Goal: Communication & Community: Answer question/provide support

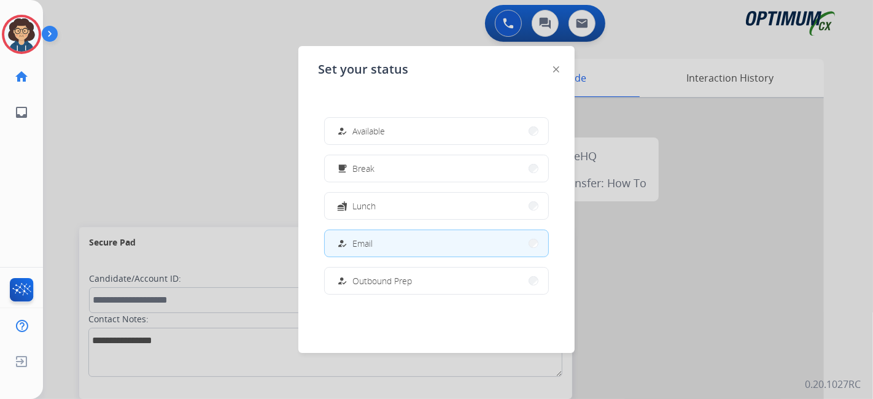
click at [371, 163] on span "Break" at bounding box center [363, 168] width 22 height 13
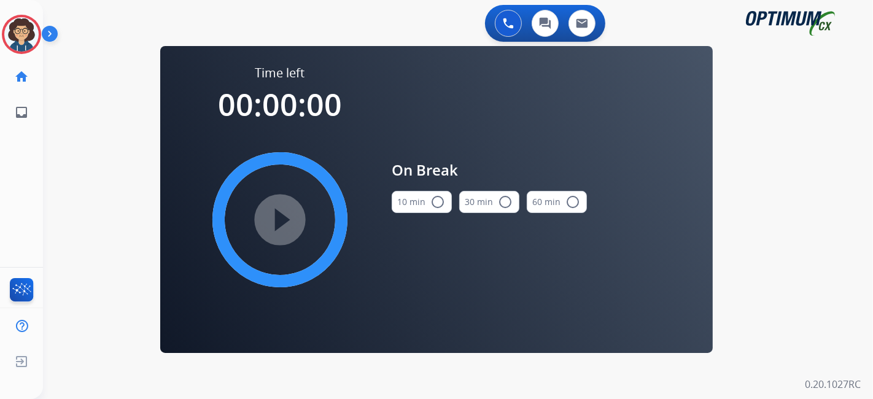
click at [425, 204] on button "10 min radio_button_unchecked" at bounding box center [422, 202] width 60 height 22
click at [287, 220] on mat-icon "play_circle_filled" at bounding box center [279, 219] width 15 height 15
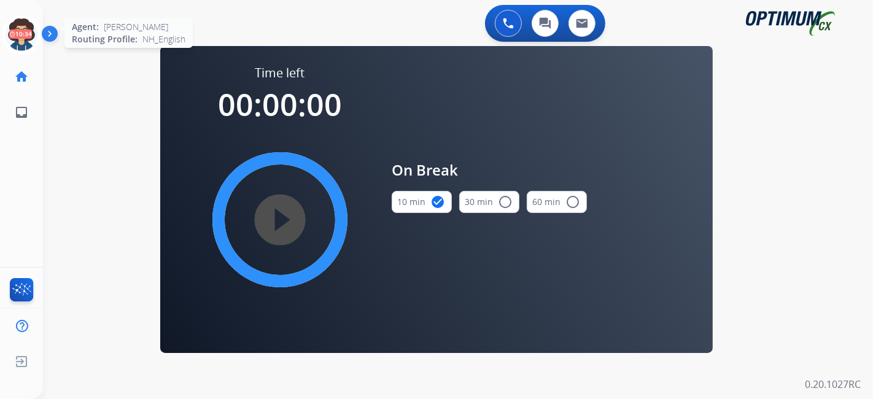
click at [15, 36] on icon at bounding box center [22, 35] width 40 height 40
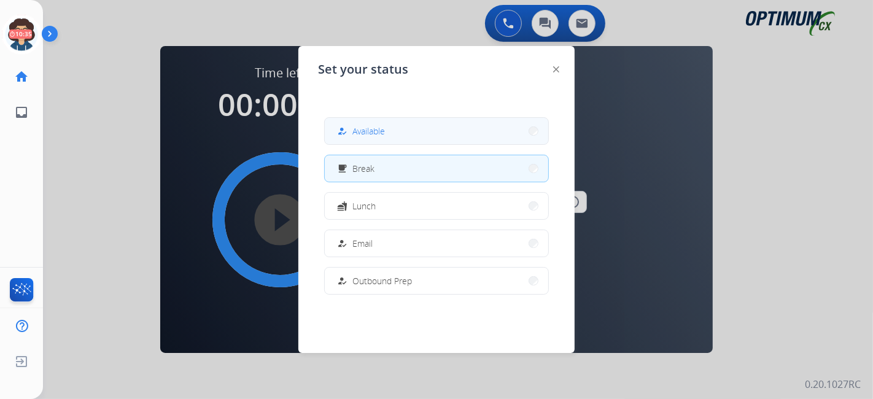
click at [374, 136] on span "Available" at bounding box center [368, 131] width 33 height 13
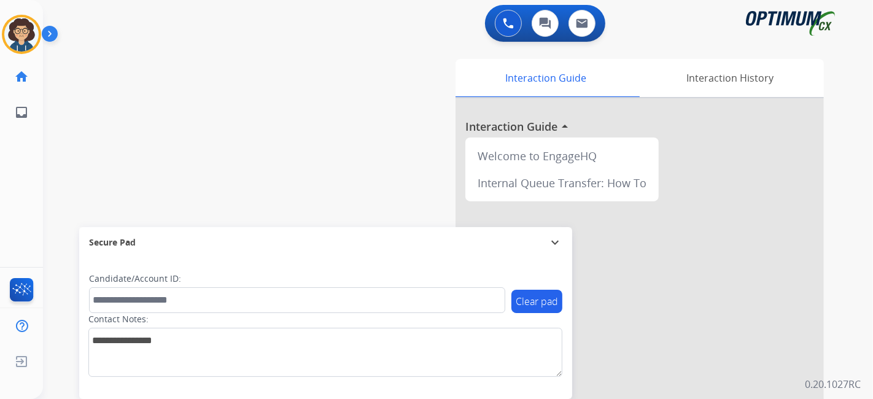
click at [339, 133] on div "swap_horiz Break voice bridge close_fullscreen Connect 3-Way Call merge_type Se…" at bounding box center [443, 300] width 800 height 512
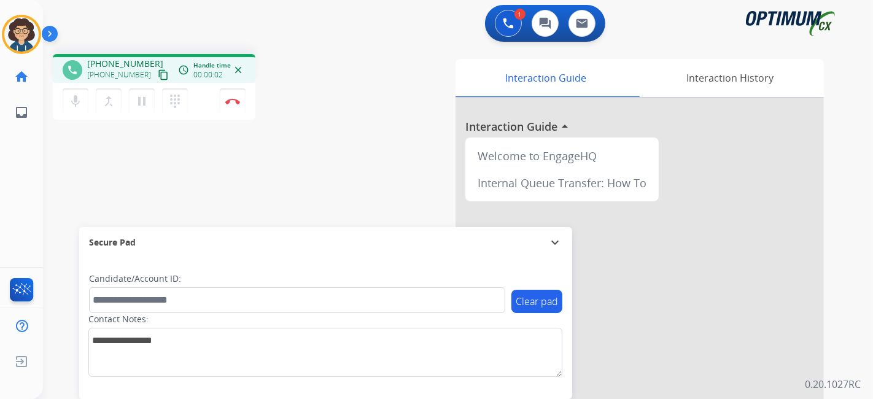
click at [158, 76] on mat-icon "content_copy" at bounding box center [163, 74] width 11 height 11
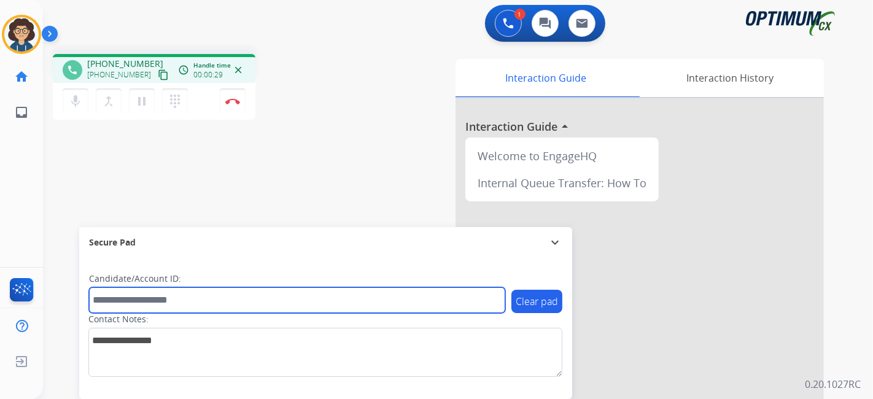
click at [232, 294] on input "text" at bounding box center [297, 300] width 416 height 26
paste input "*******"
type input "*******"
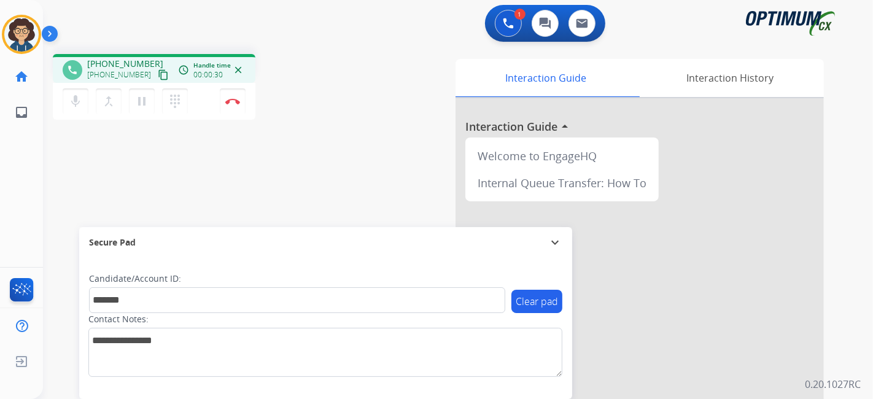
click at [285, 177] on div "phone [PHONE_NUMBER] [PHONE_NUMBER] content_copy access_time Call metrics Queue…" at bounding box center [443, 300] width 800 height 512
click at [236, 99] on img at bounding box center [232, 101] width 15 height 6
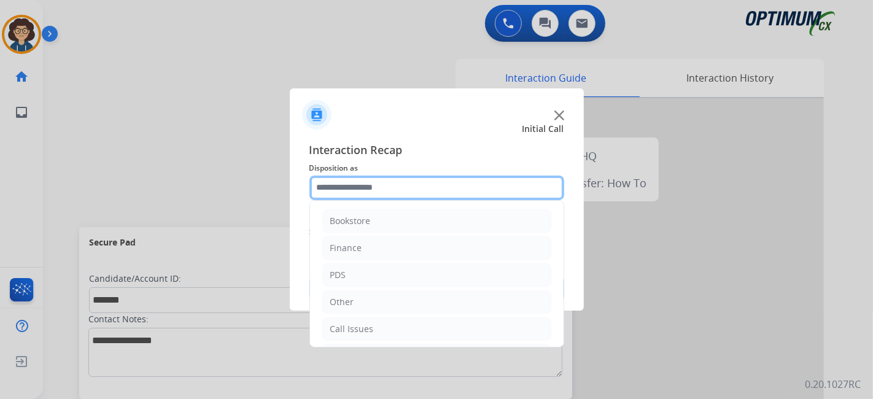
click at [429, 189] on input "text" at bounding box center [436, 188] width 255 height 25
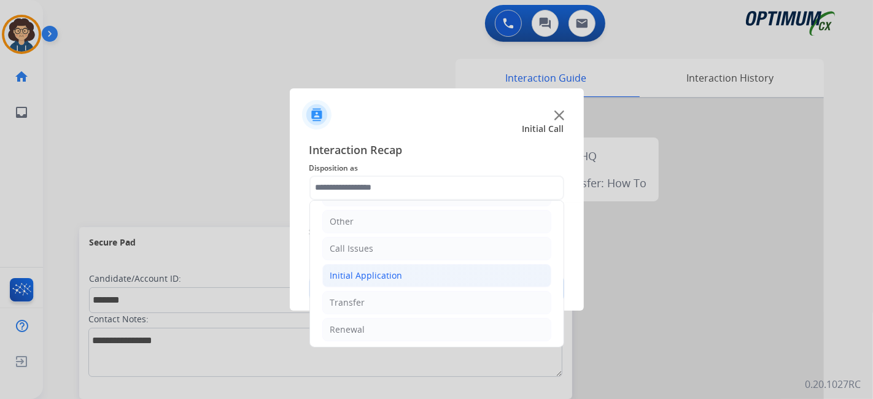
click at [384, 269] on div "Initial Application" at bounding box center [366, 275] width 72 height 12
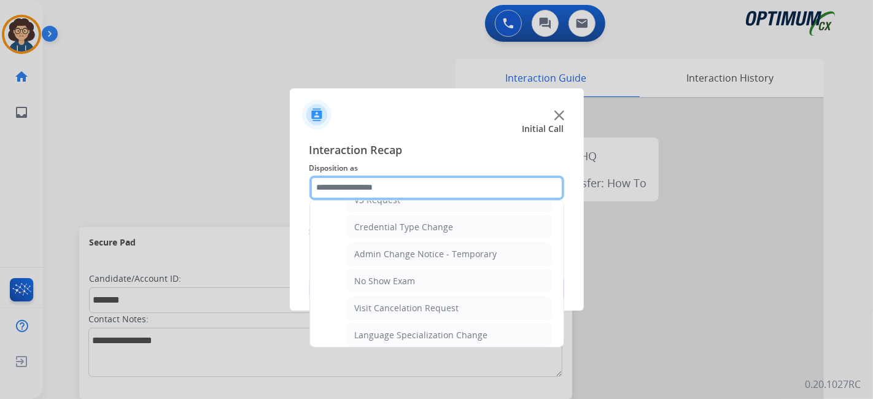
scroll to position [498, 0]
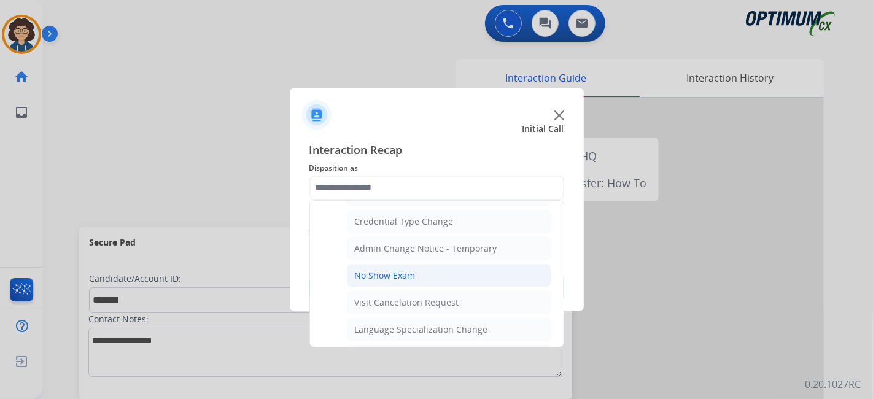
click at [431, 269] on li "No Show Exam" at bounding box center [449, 275] width 204 height 23
type input "**********"
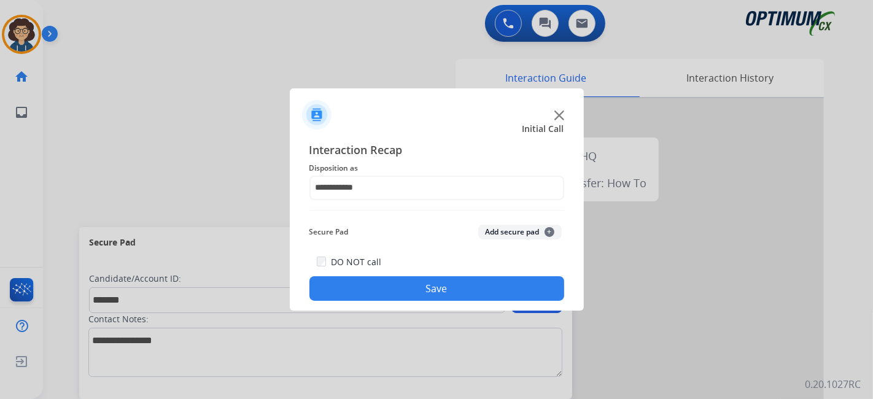
click at [501, 232] on button "Add secure pad +" at bounding box center [519, 232] width 83 height 15
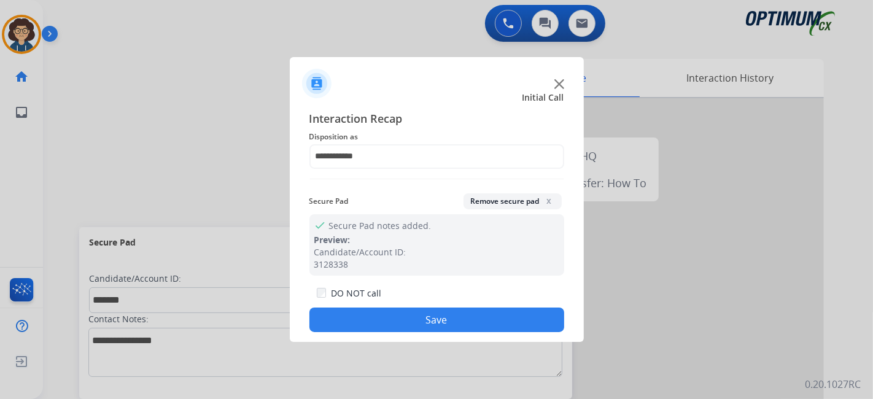
click at [461, 320] on button "Save" at bounding box center [436, 319] width 255 height 25
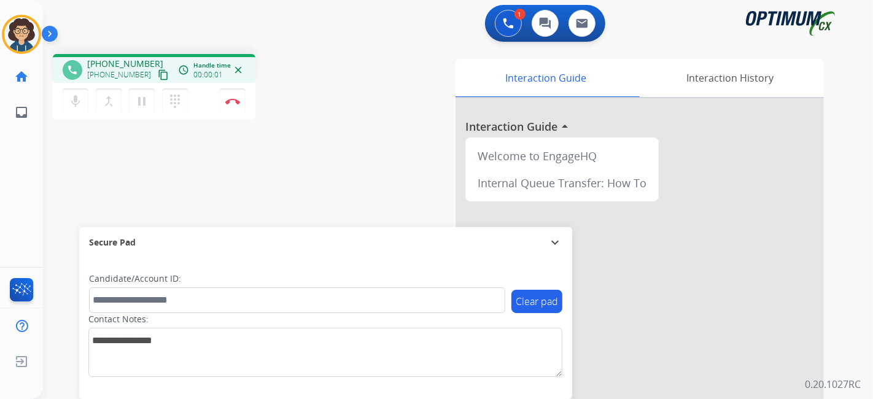
click at [158, 75] on mat-icon "content_copy" at bounding box center [163, 74] width 11 height 11
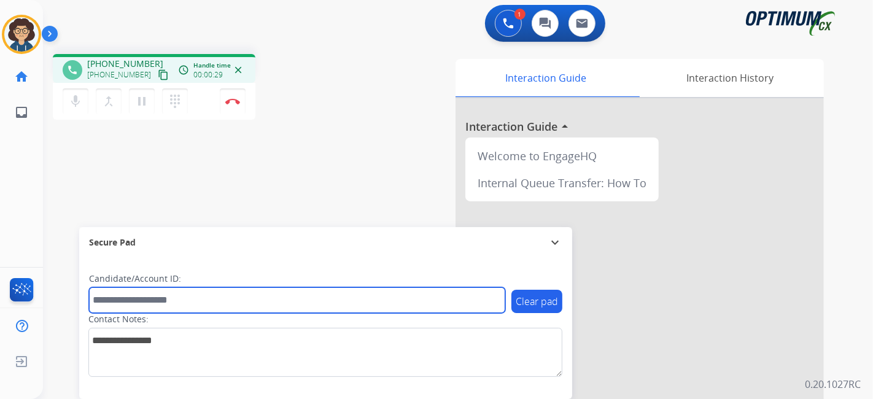
click at [185, 296] on input "text" at bounding box center [297, 300] width 416 height 26
paste input "*******"
type input "*******"
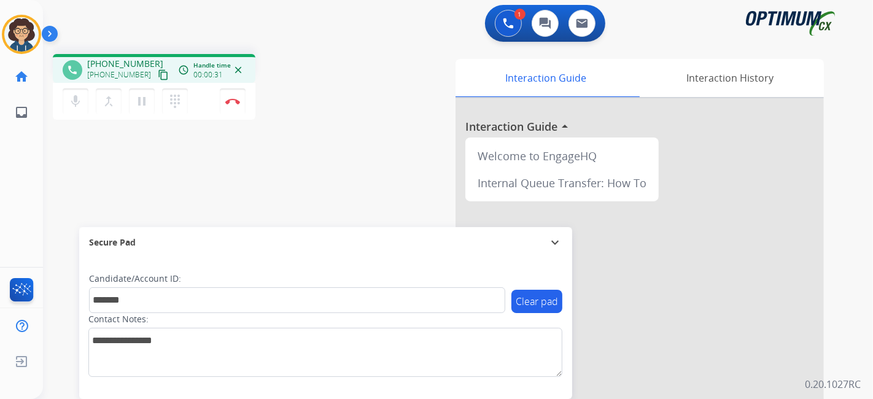
click at [293, 183] on div "phone [PHONE_NUMBER] [PHONE_NUMBER] content_copy access_time Call metrics Queue…" at bounding box center [443, 300] width 800 height 512
click at [144, 101] on mat-icon "pause" at bounding box center [141, 101] width 15 height 15
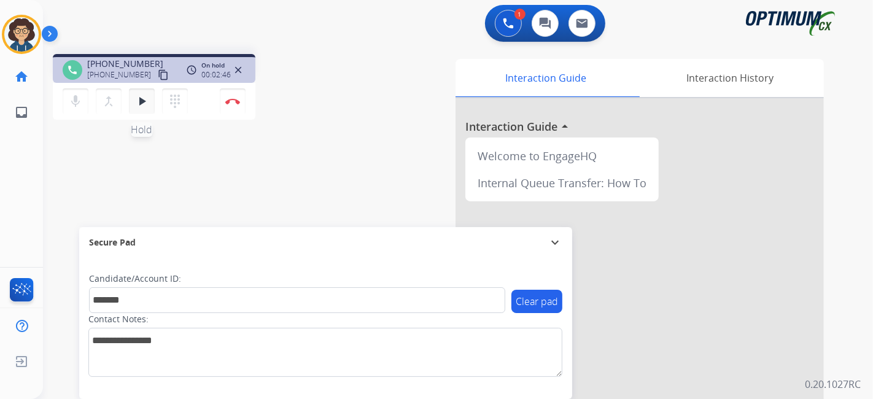
click at [133, 99] on button "play_arrow Hold" at bounding box center [142, 101] width 26 height 26
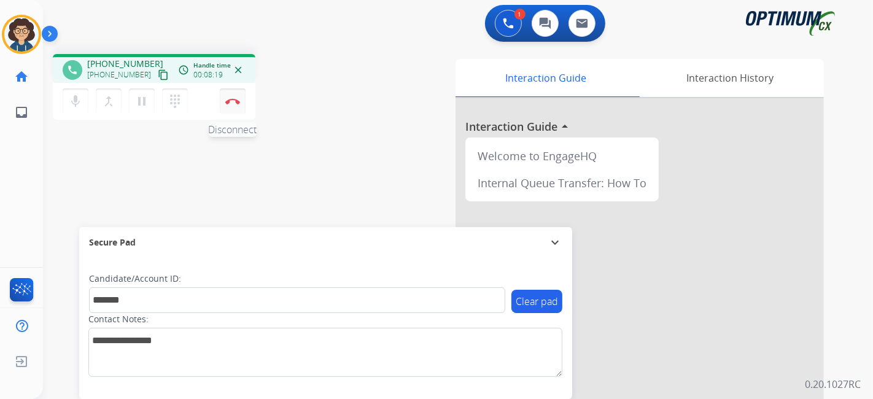
click at [239, 99] on button "Disconnect" at bounding box center [233, 101] width 26 height 26
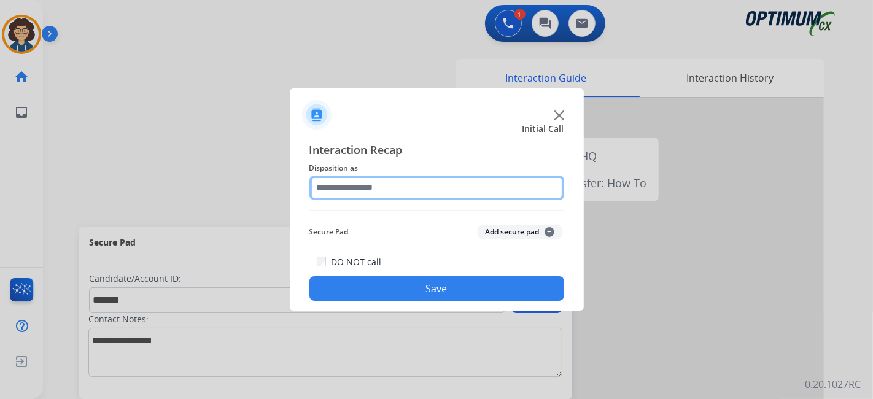
click at [411, 188] on input "text" at bounding box center [436, 188] width 255 height 25
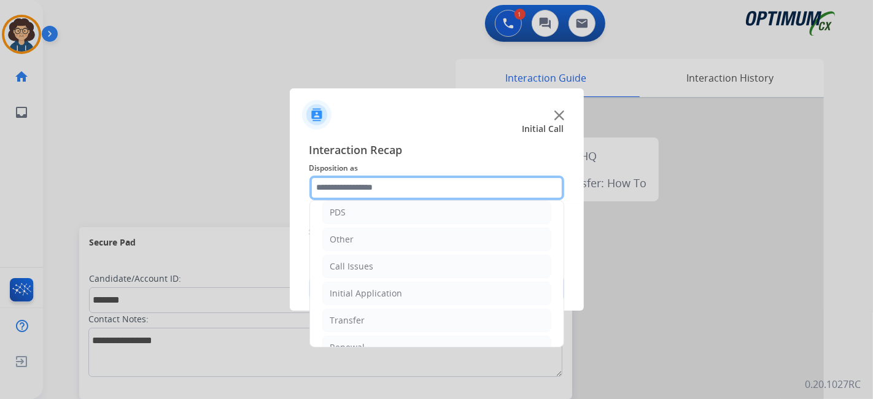
scroll to position [80, 0]
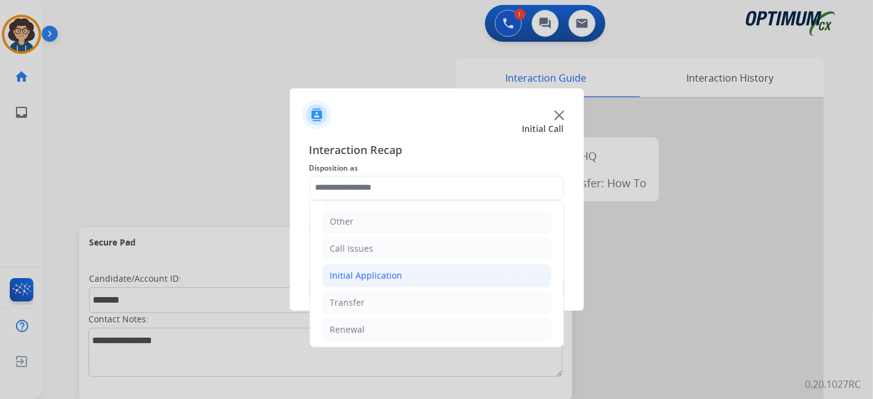
click at [391, 269] on div "Initial Application" at bounding box center [366, 275] width 72 height 12
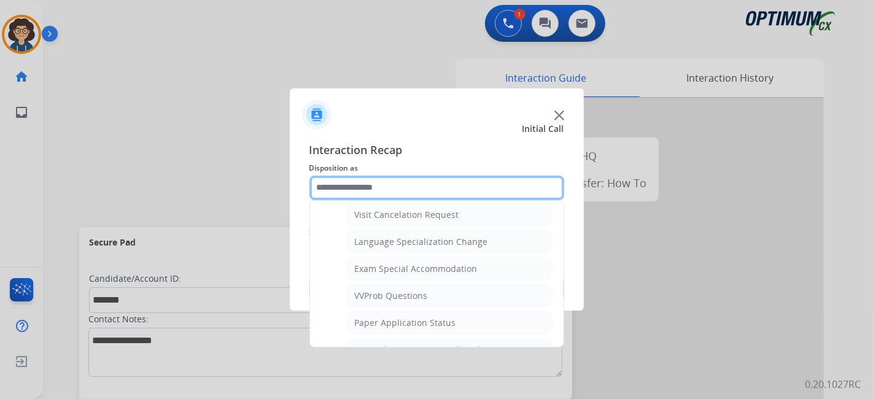
scroll to position [607, 0]
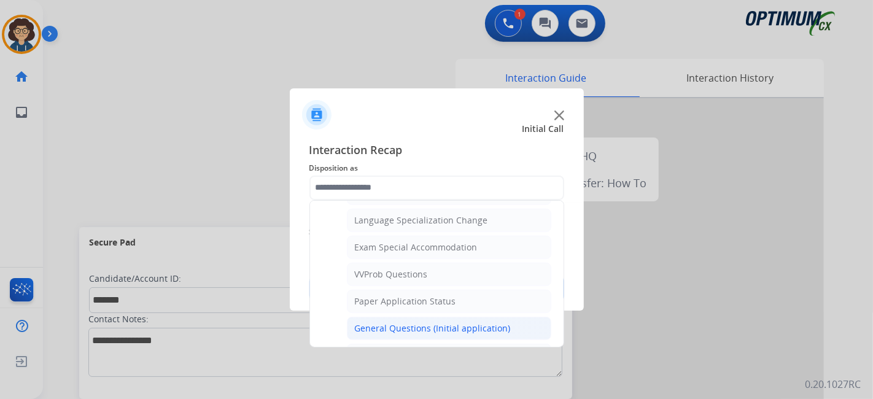
click at [469, 322] on div "General Questions (Initial application)" at bounding box center [433, 328] width 156 height 12
type input "**********"
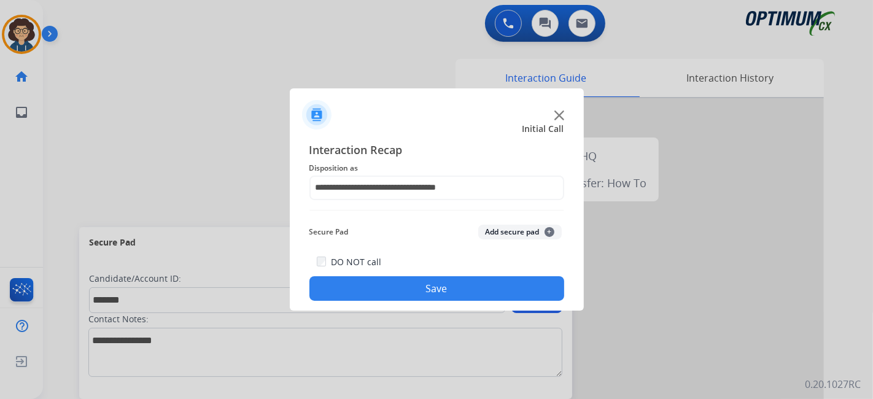
click at [517, 231] on button "Add secure pad +" at bounding box center [519, 232] width 83 height 15
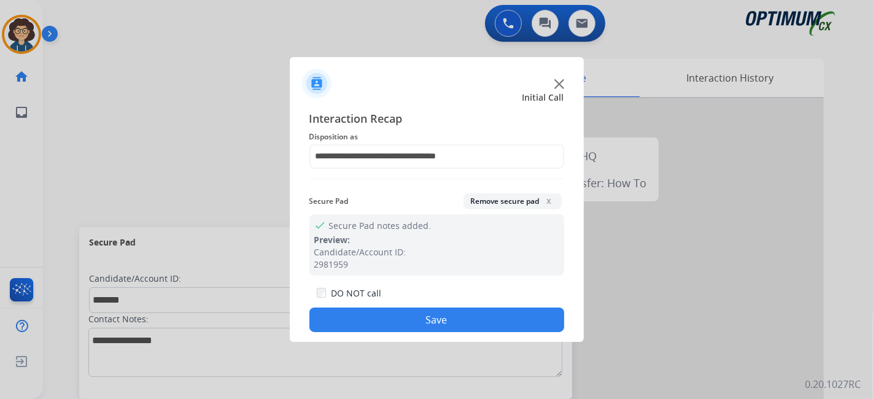
click at [443, 320] on button "Save" at bounding box center [436, 319] width 255 height 25
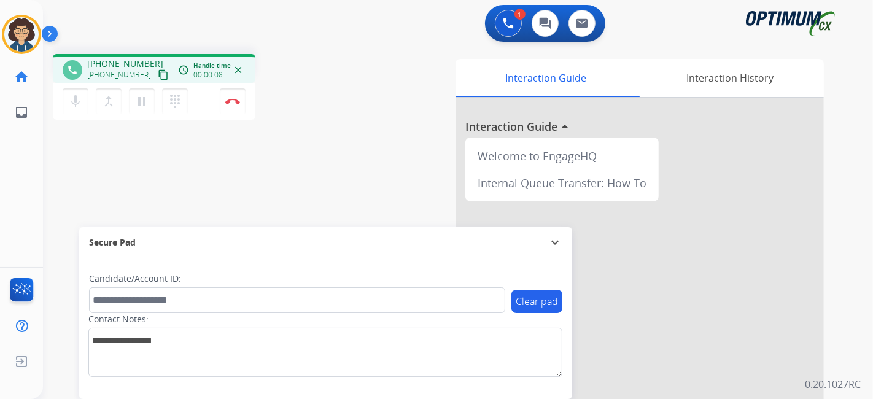
click at [158, 77] on mat-icon "content_copy" at bounding box center [163, 74] width 11 height 11
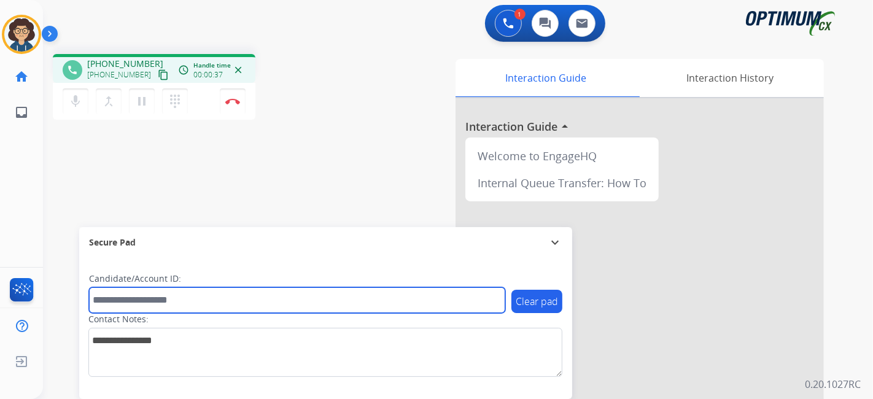
click at [191, 302] on input "text" at bounding box center [297, 300] width 416 height 26
paste input "*******"
type input "*******"
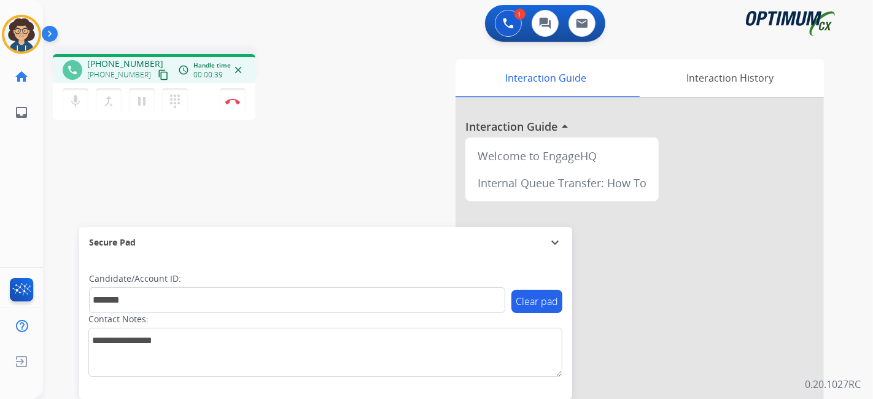
drag, startPoint x: 284, startPoint y: 215, endPoint x: 287, endPoint y: 208, distance: 7.7
click at [285, 214] on div "phone [PHONE_NUMBER] [PHONE_NUMBER] content_copy access_time Call metrics Queue…" at bounding box center [443, 300] width 800 height 512
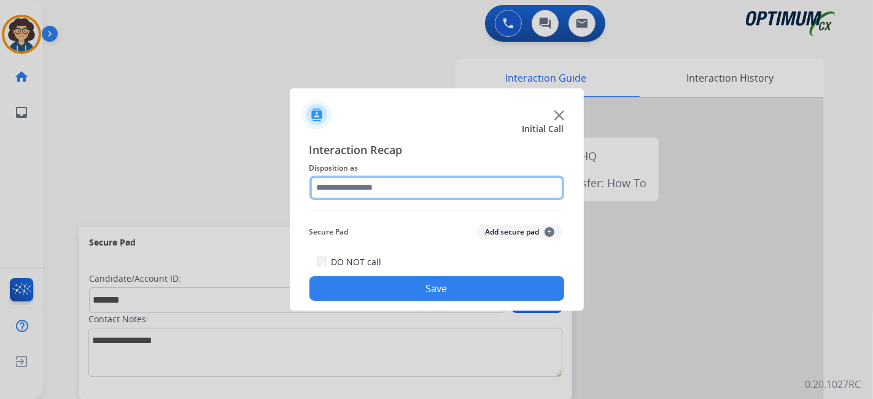
click at [392, 194] on input "text" at bounding box center [436, 188] width 255 height 25
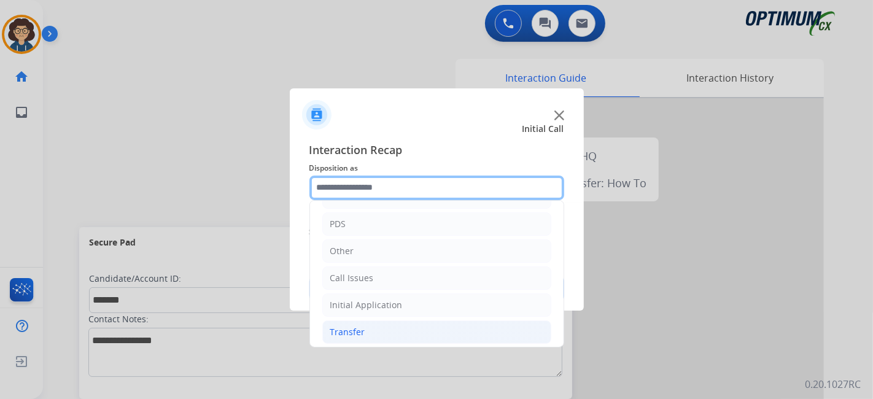
scroll to position [80, 0]
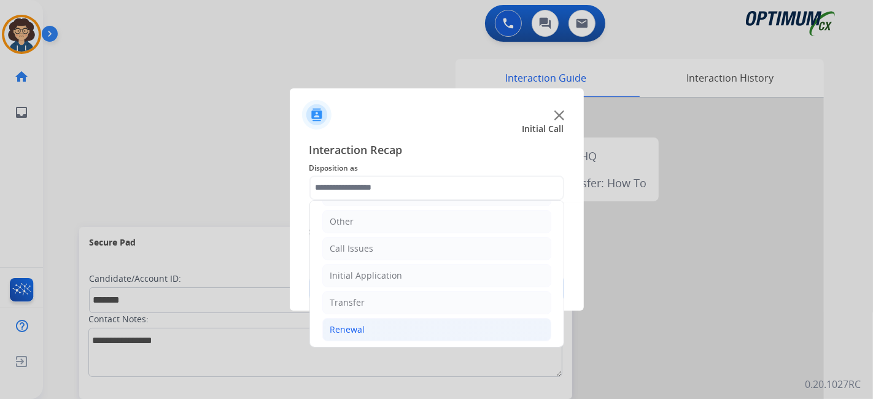
click at [426, 325] on li "Renewal" at bounding box center [436, 329] width 229 height 23
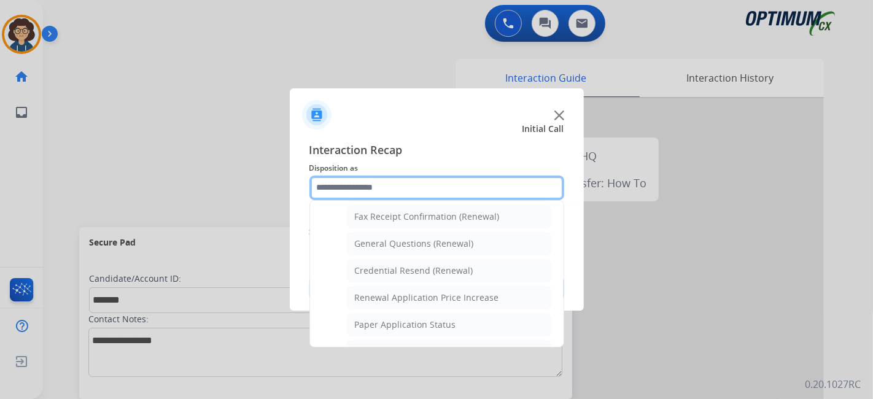
scroll to position [336, 0]
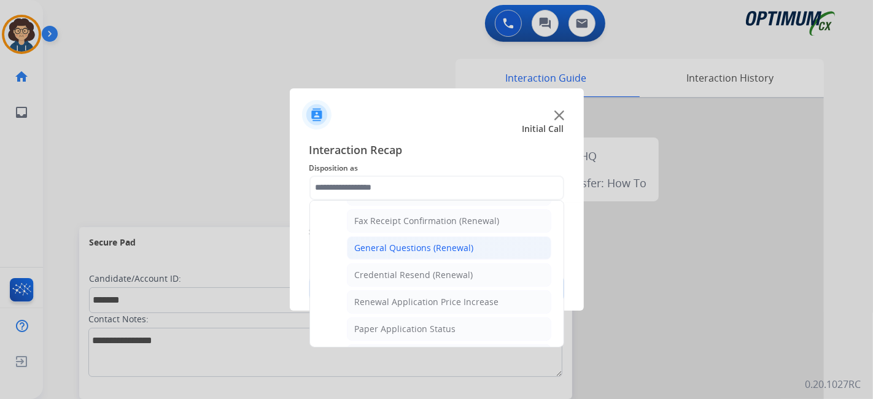
click at [432, 242] on div "General Questions (Renewal)" at bounding box center [414, 248] width 119 height 12
type input "**********"
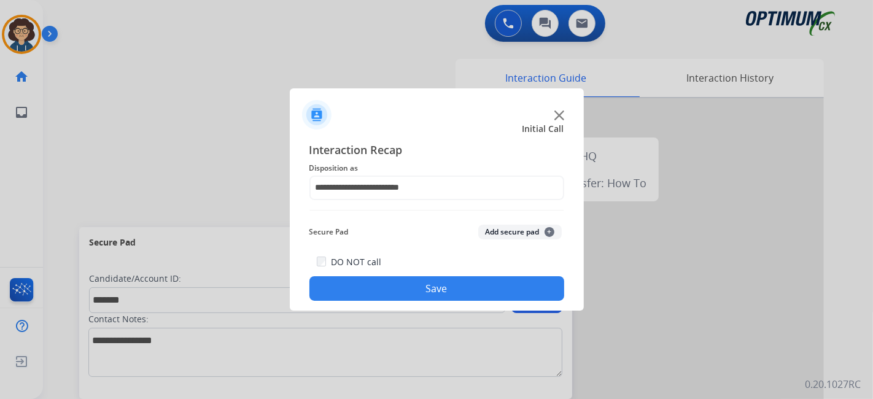
click at [515, 237] on button "Add secure pad +" at bounding box center [519, 232] width 83 height 15
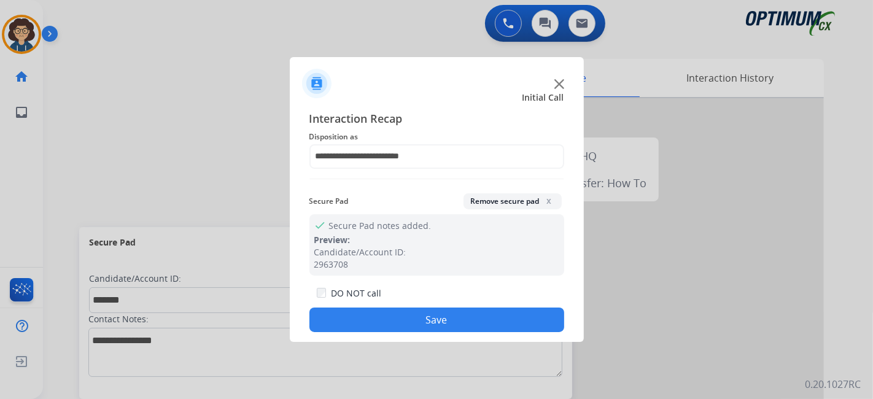
click at [430, 318] on button "Save" at bounding box center [436, 319] width 255 height 25
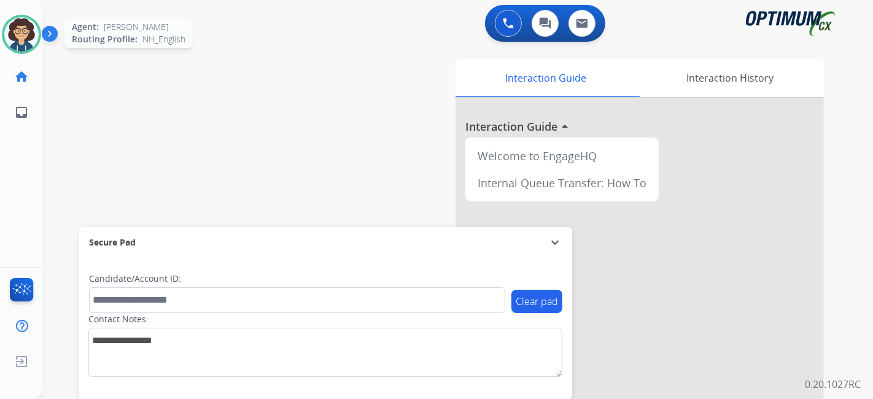
click at [11, 36] on img at bounding box center [21, 34] width 34 height 34
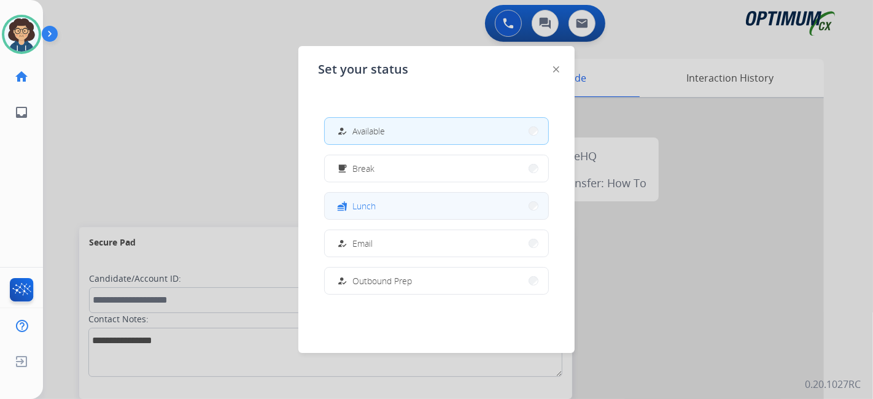
click at [384, 198] on button "fastfood Lunch" at bounding box center [436, 206] width 223 height 26
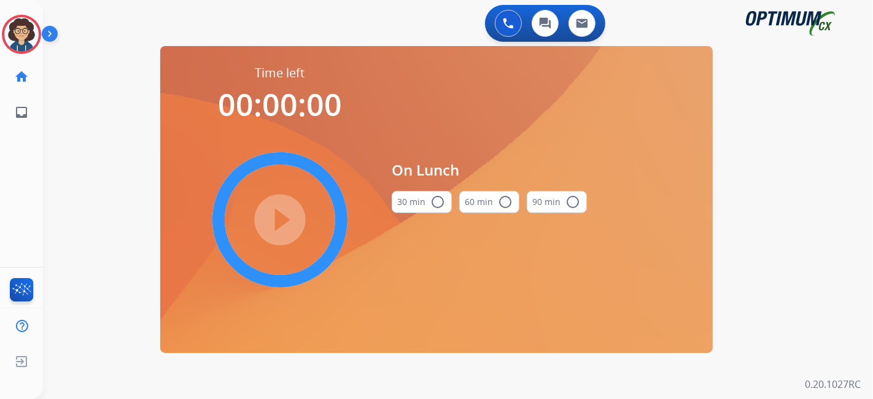
click at [403, 204] on button "30 min radio_button_unchecked" at bounding box center [422, 202] width 60 height 22
click at [285, 212] on mat-icon "play_circle_filled" at bounding box center [279, 219] width 15 height 15
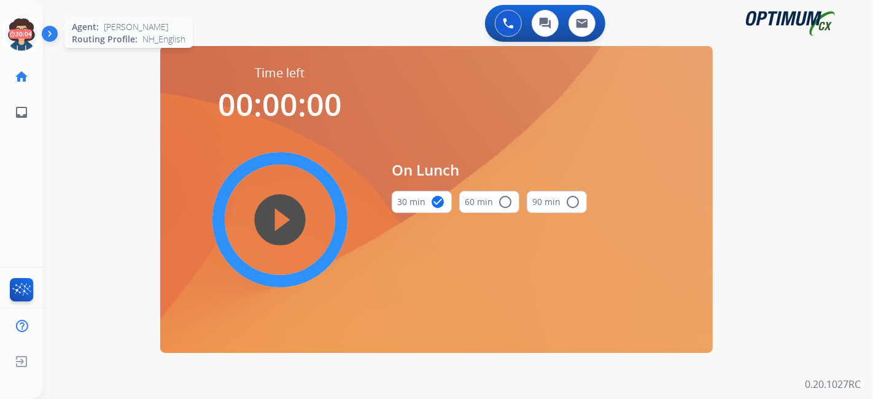
click at [21, 42] on icon at bounding box center [22, 35] width 40 height 40
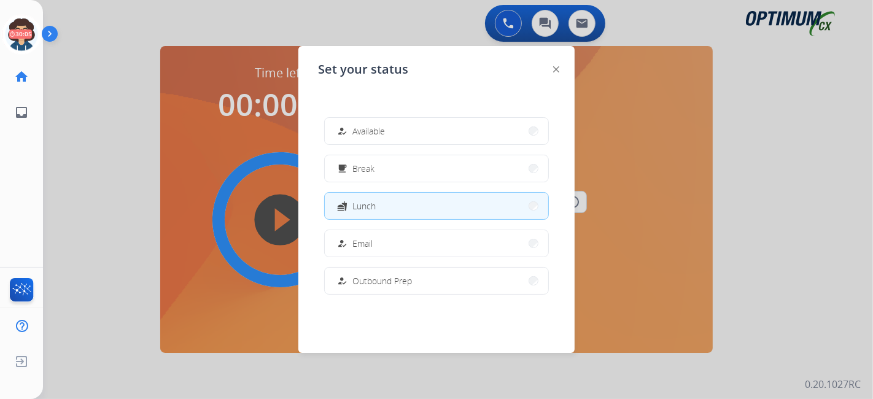
click at [448, 115] on div "how_to_reg Available free_breakfast Break fastfood Lunch how_to_reg Email how_t…" at bounding box center [436, 205] width 237 height 196
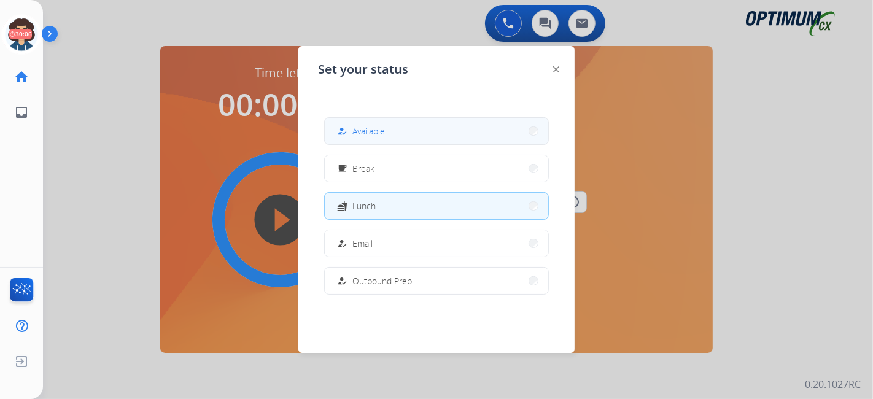
click at [447, 130] on button "how_to_reg Available" at bounding box center [436, 131] width 223 height 26
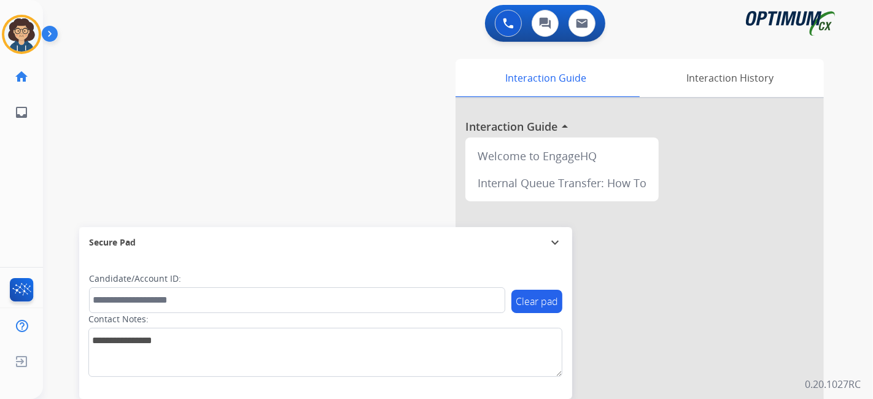
click at [289, 78] on div "swap_horiz Break voice bridge close_fullscreen Connect 3-Way Call merge_type Se…" at bounding box center [443, 300] width 800 height 512
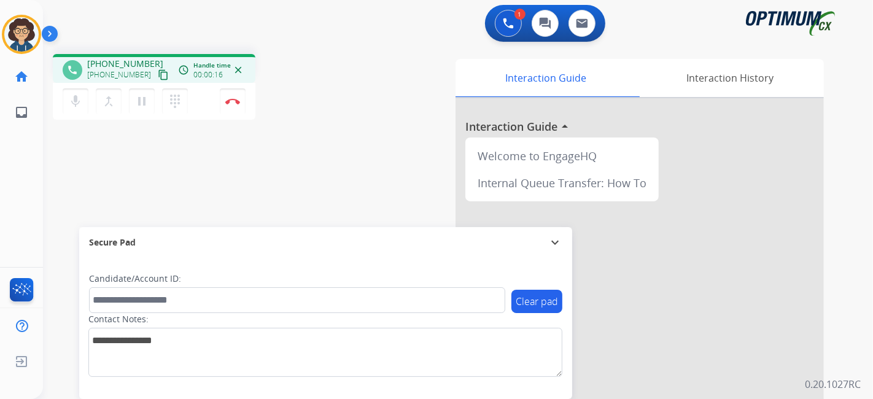
click at [158, 69] on mat-icon "content_copy" at bounding box center [163, 74] width 11 height 11
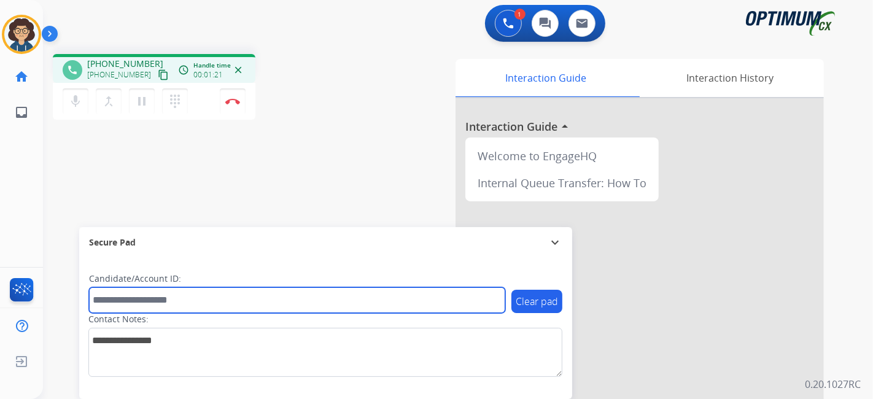
click at [253, 310] on input "text" at bounding box center [297, 300] width 416 height 26
paste input "*******"
type input "*******"
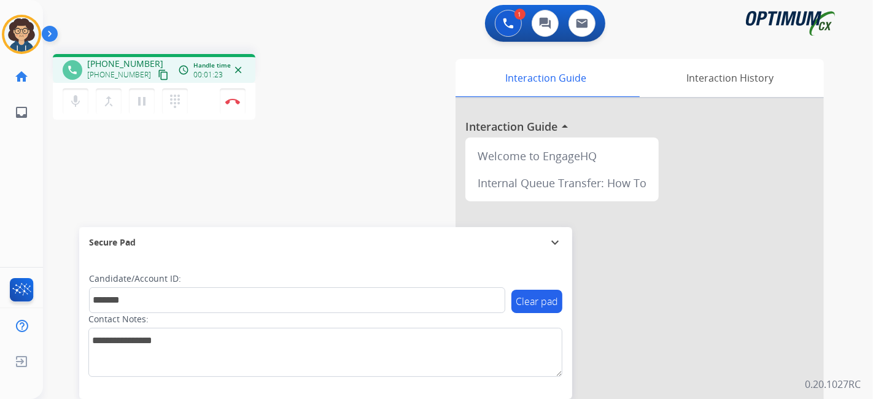
click at [356, 181] on div "phone [PHONE_NUMBER] [PHONE_NUMBER] content_copy access_time Call metrics Queue…" at bounding box center [443, 300] width 800 height 512
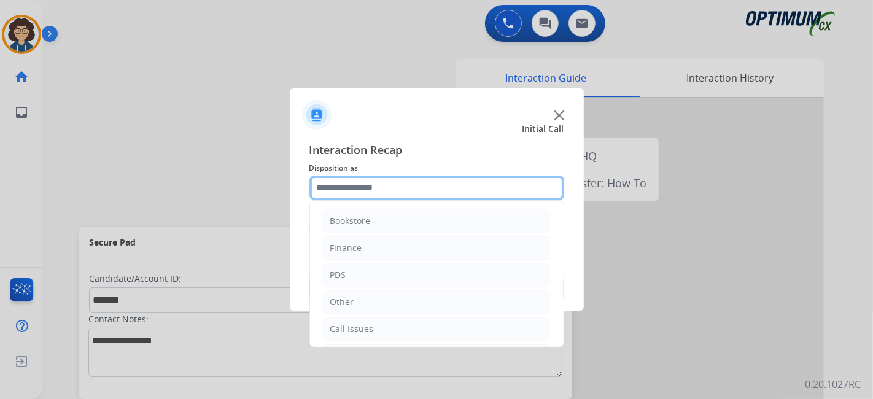
click at [375, 183] on input "text" at bounding box center [436, 188] width 255 height 25
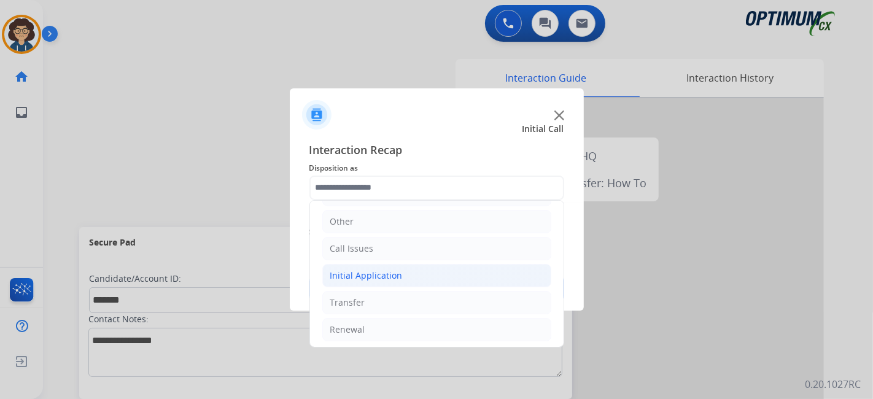
click at [394, 274] on div "Initial Application" at bounding box center [366, 275] width 72 height 12
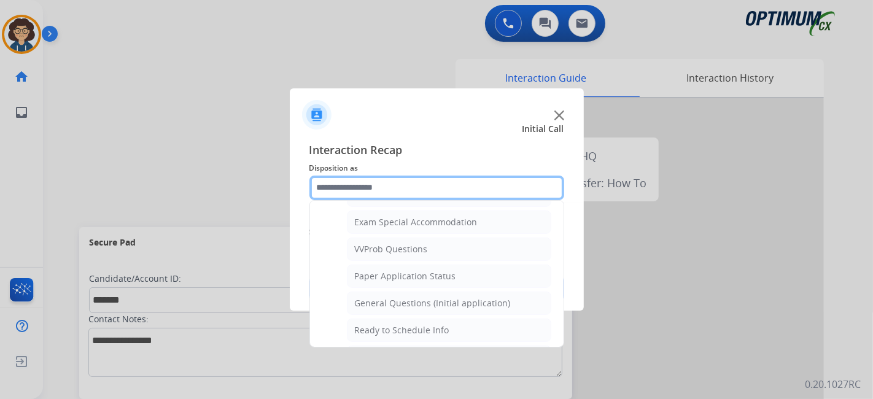
scroll to position [646, 0]
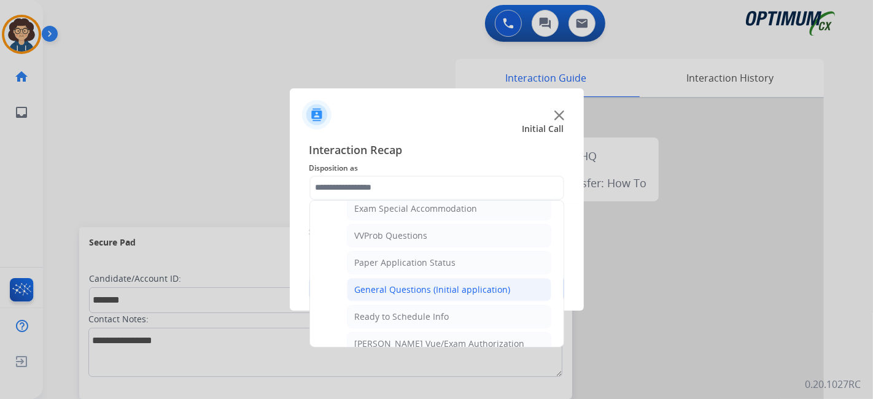
click at [451, 284] on div "General Questions (Initial application)" at bounding box center [433, 290] width 156 height 12
type input "**********"
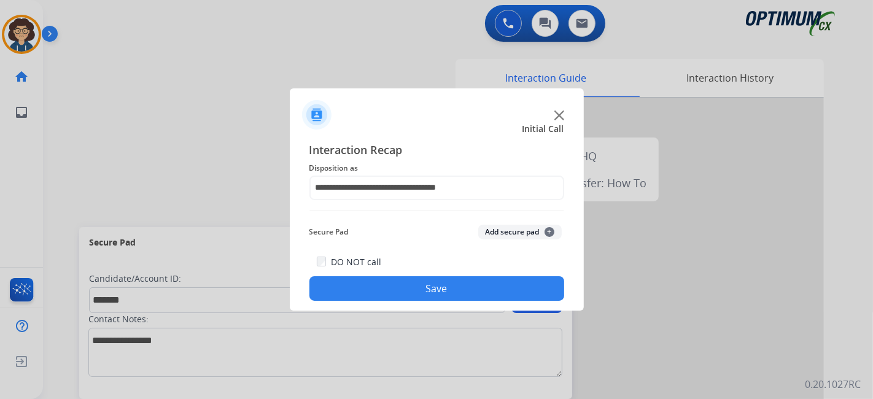
click at [508, 228] on button "Add secure pad +" at bounding box center [519, 232] width 83 height 15
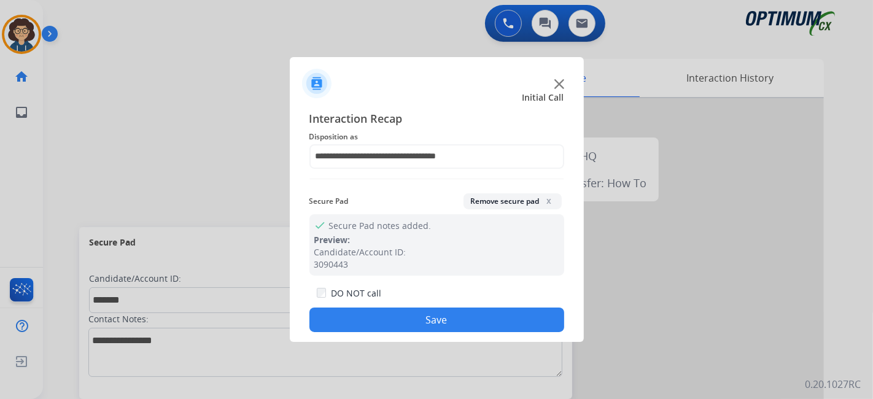
click at [436, 320] on button "Save" at bounding box center [436, 319] width 255 height 25
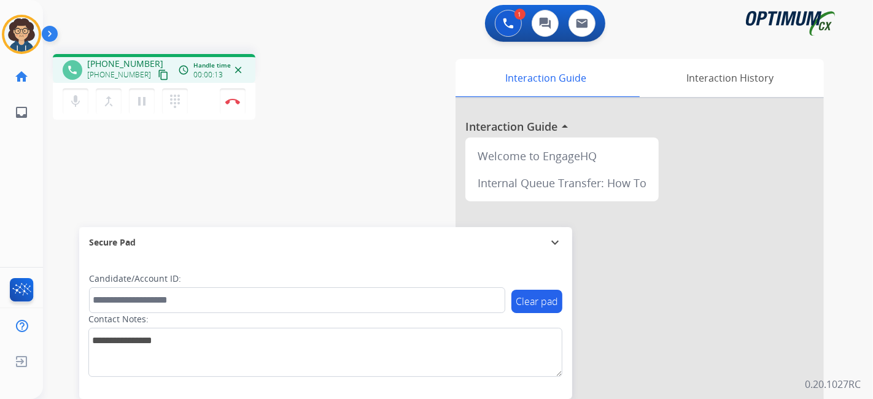
click at [158, 77] on mat-icon "content_copy" at bounding box center [163, 74] width 11 height 11
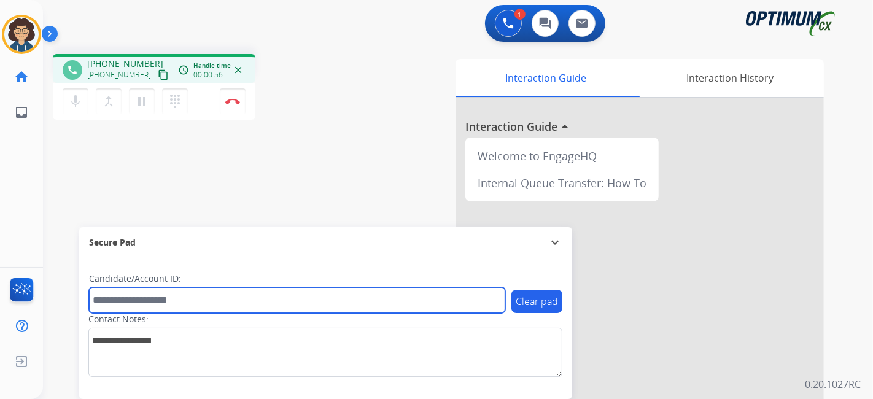
click at [197, 298] on input "text" at bounding box center [297, 300] width 416 height 26
paste input "*******"
type input "*******"
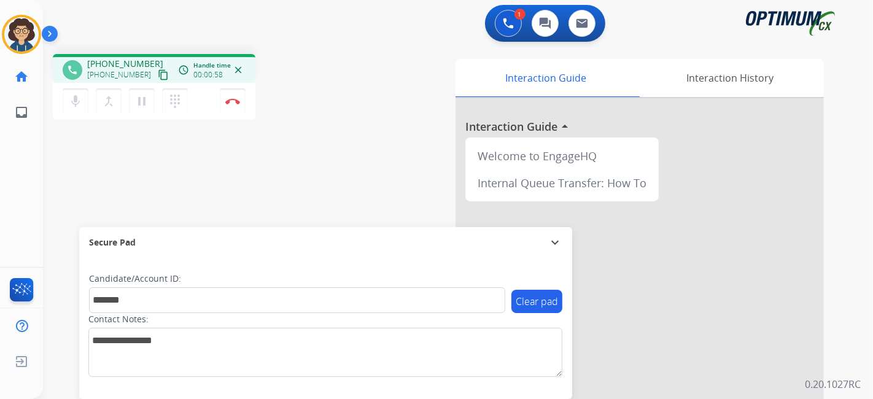
click at [292, 167] on div "phone [PHONE_NUMBER] [PHONE_NUMBER] content_copy access_time Call metrics Queue…" at bounding box center [443, 300] width 800 height 512
click at [359, 132] on div "phone [PHONE_NUMBER] [PHONE_NUMBER] content_copy access_time Call metrics Queue…" at bounding box center [443, 300] width 800 height 512
click at [81, 99] on mat-icon "mic" at bounding box center [75, 101] width 15 height 15
click at [72, 104] on mat-icon "mic_off" at bounding box center [75, 101] width 15 height 15
click at [317, 178] on div "phone [PHONE_NUMBER] [PHONE_NUMBER] content_copy access_time Call metrics Queue…" at bounding box center [443, 300] width 800 height 512
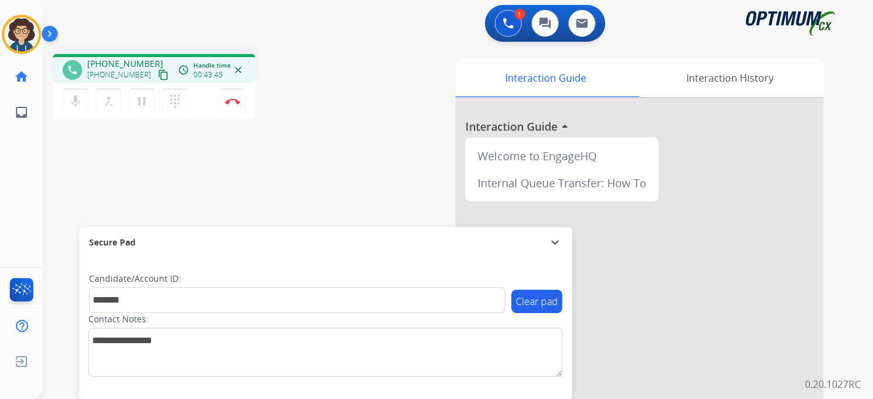
click at [361, 56] on div "phone [PHONE_NUMBER] [PHONE_NUMBER] content_copy access_time Call metrics Queue…" at bounding box center [443, 300] width 800 height 512
drag, startPoint x: 242, startPoint y: 104, endPoint x: 257, endPoint y: 104, distance: 14.7
click at [257, 104] on div "phone [PHONE_NUMBER] [PHONE_NUMBER] content_copy access_time Call metrics Queue…" at bounding box center [207, 88] width 309 height 69
click at [234, 104] on button "Disconnect" at bounding box center [233, 101] width 26 height 26
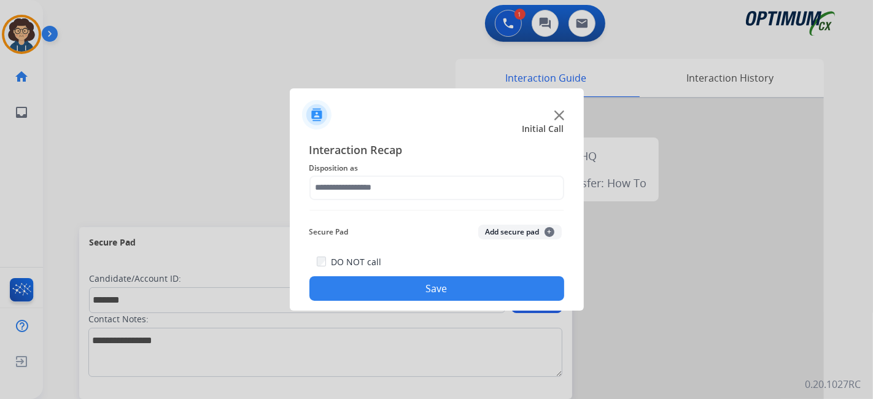
click at [441, 201] on div "Interaction Recap Disposition as Secure Pad Add secure pad + DO NOT call Save" at bounding box center [436, 221] width 255 height 160
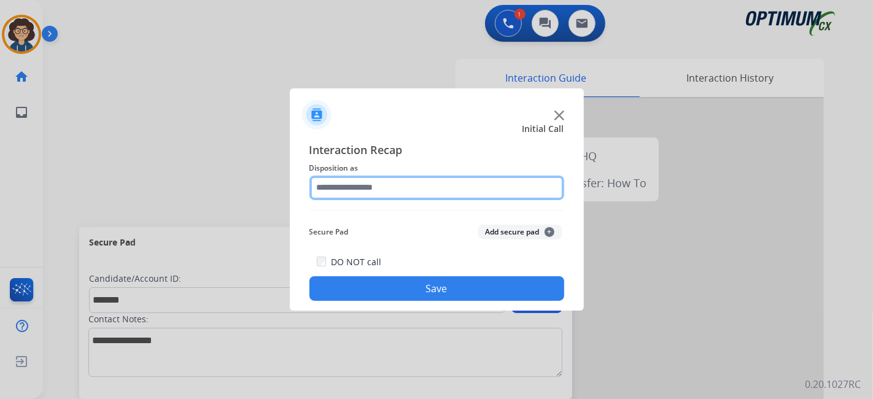
click at [443, 191] on input "text" at bounding box center [436, 188] width 255 height 25
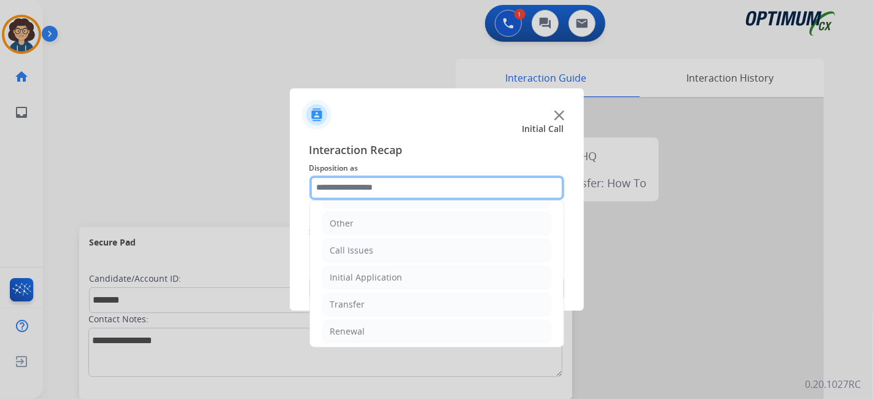
scroll to position [80, 0]
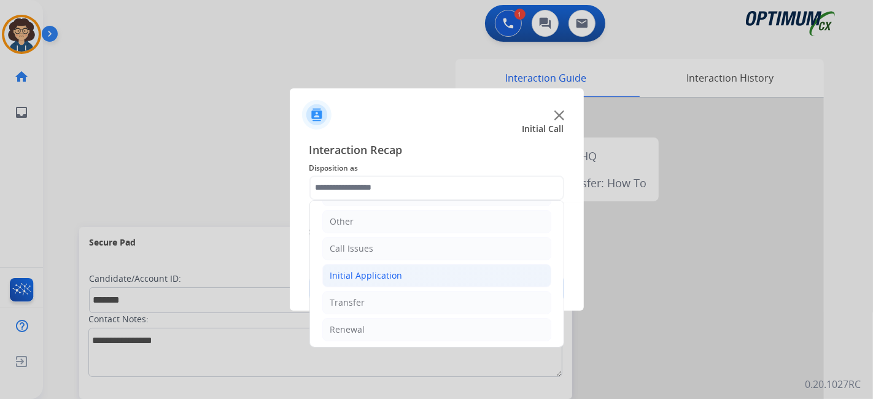
click at [412, 280] on li "Initial Application" at bounding box center [436, 275] width 229 height 23
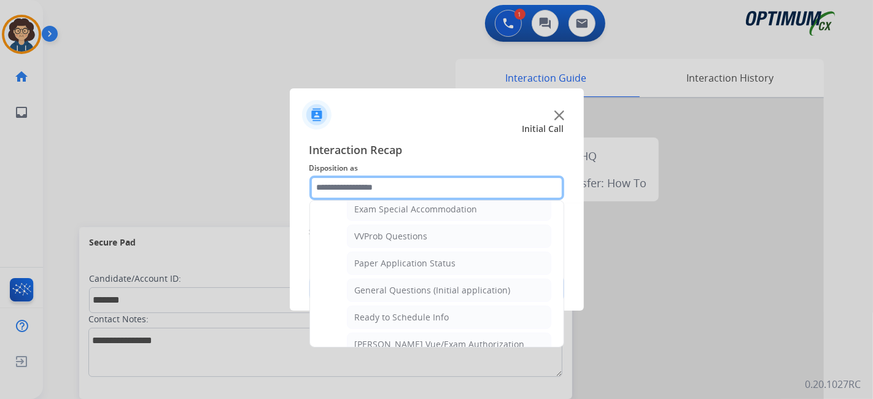
scroll to position [651, 0]
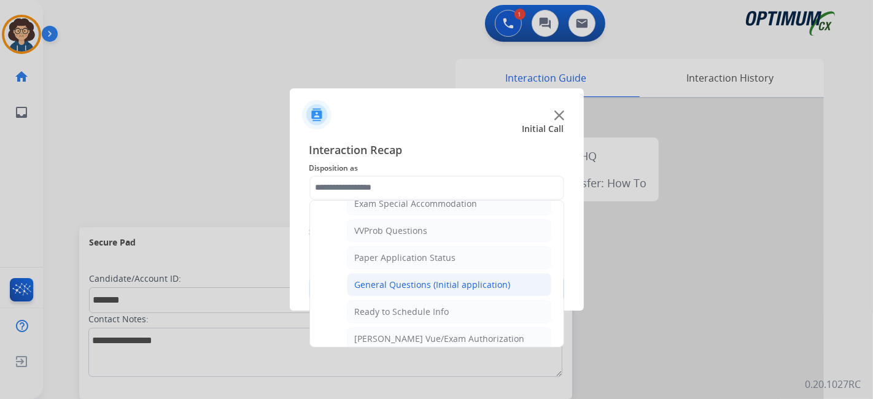
click at [466, 279] on div "General Questions (Initial application)" at bounding box center [433, 285] width 156 height 12
type input "**********"
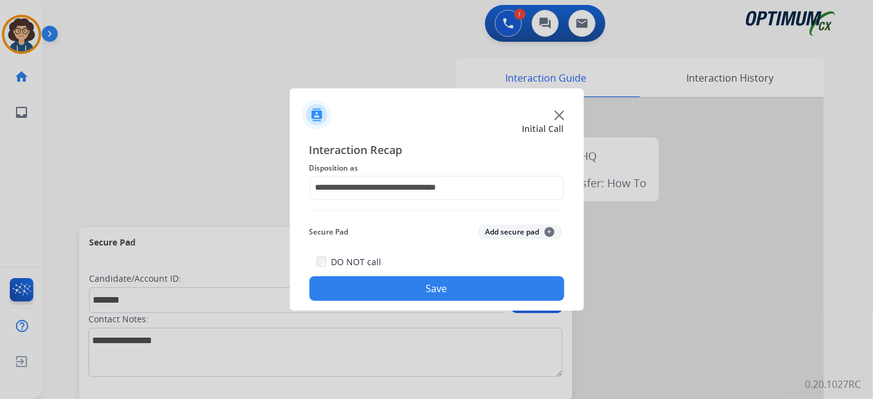
click at [501, 236] on button "Add secure pad +" at bounding box center [519, 232] width 83 height 15
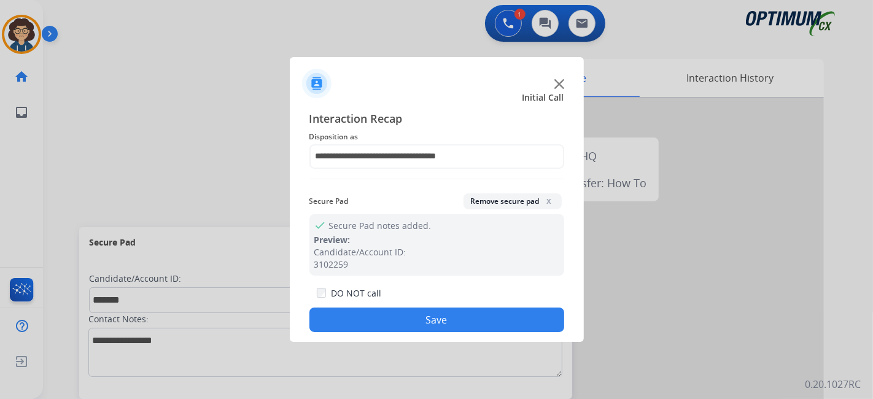
click at [449, 315] on button "Save" at bounding box center [436, 319] width 255 height 25
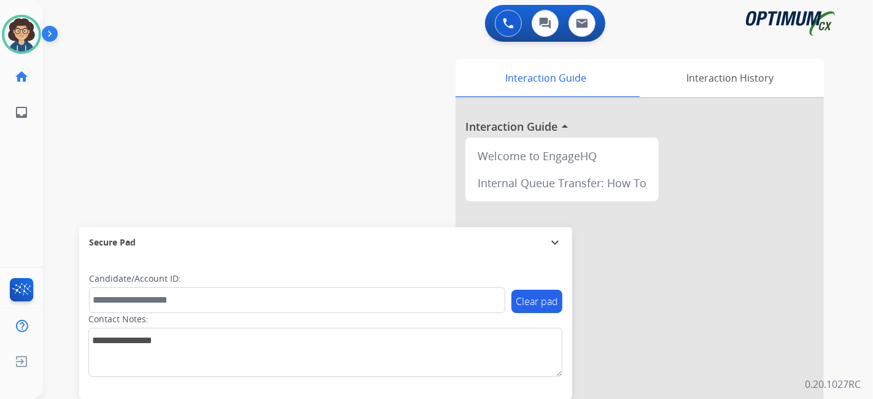
click at [263, 143] on div "swap_horiz Break voice bridge close_fullscreen Connect 3-Way Call merge_type Se…" at bounding box center [443, 300] width 800 height 512
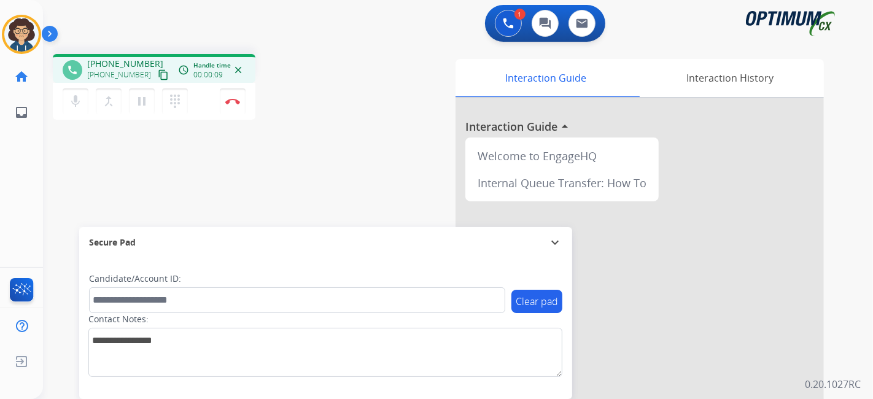
click at [158, 72] on mat-icon "content_copy" at bounding box center [163, 74] width 11 height 11
click at [299, 166] on div "phone [PHONE_NUMBER] [PHONE_NUMBER] content_copy access_time Call metrics Queue…" at bounding box center [443, 300] width 800 height 512
click at [234, 103] on img at bounding box center [232, 101] width 15 height 6
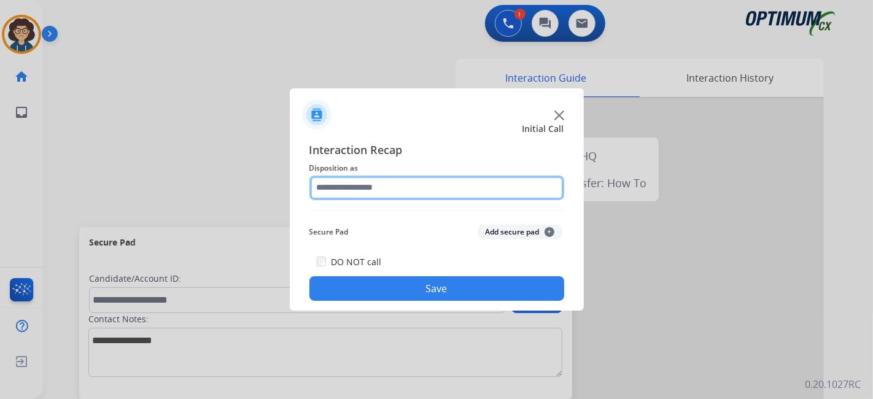
click at [387, 181] on input "text" at bounding box center [436, 188] width 255 height 25
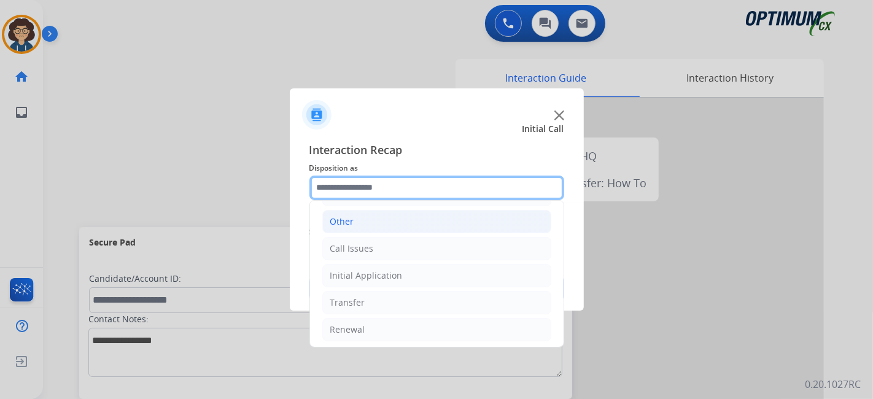
scroll to position [0, 0]
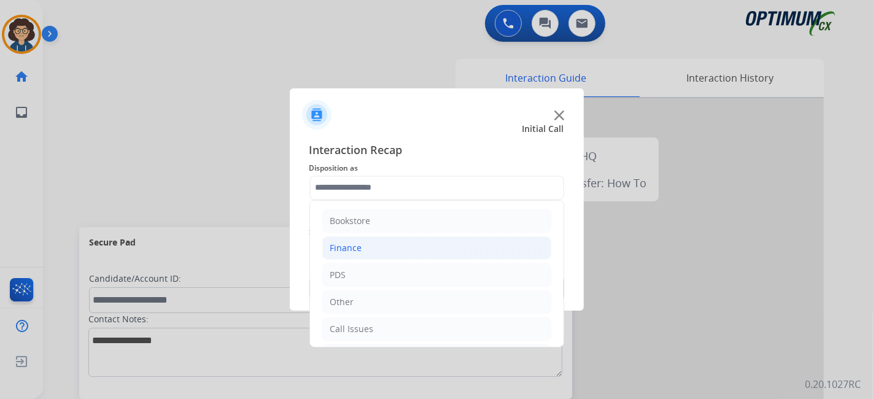
click at [394, 253] on li "Finance" at bounding box center [436, 247] width 229 height 23
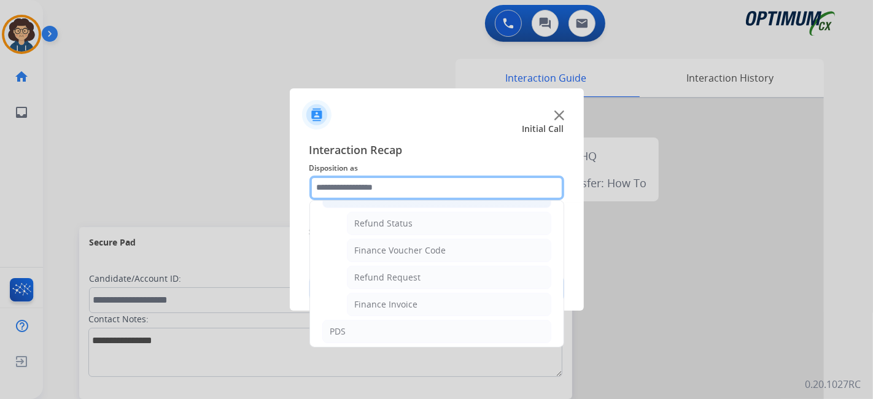
scroll to position [55, 0]
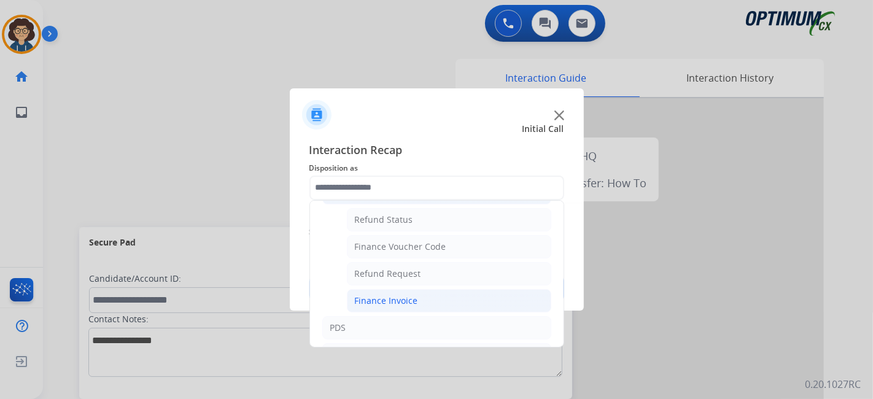
click at [486, 292] on li "Finance Invoice" at bounding box center [449, 300] width 204 height 23
type input "**********"
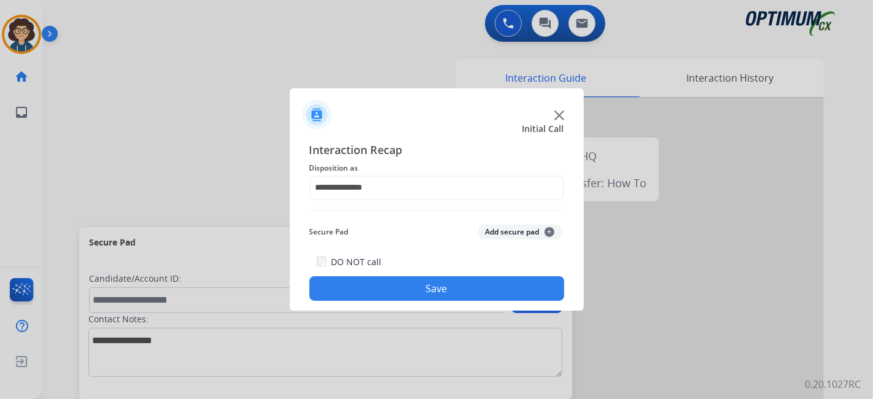
click at [460, 289] on button "Save" at bounding box center [436, 288] width 255 height 25
